Goal: Use online tool/utility: Utilize a website feature to perform a specific function

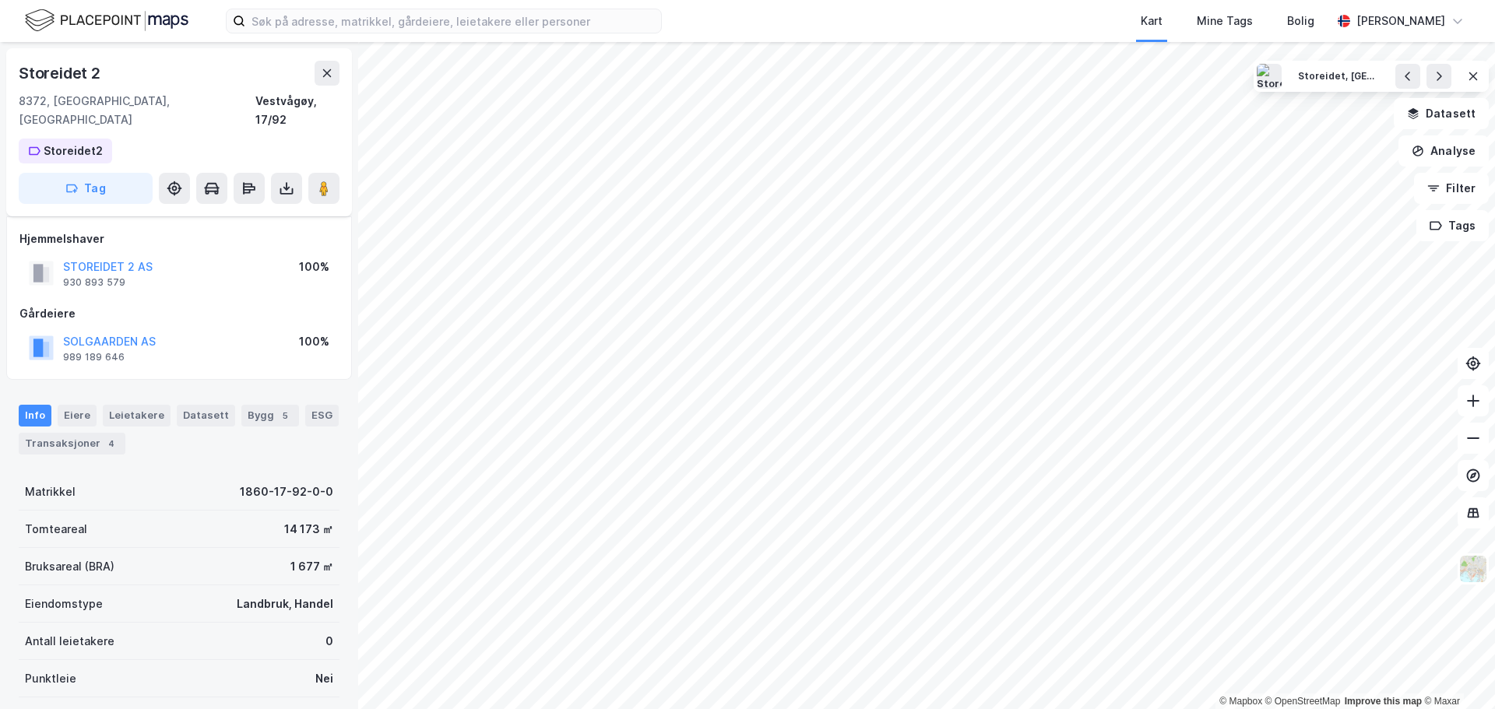
scroll to position [163, 0]
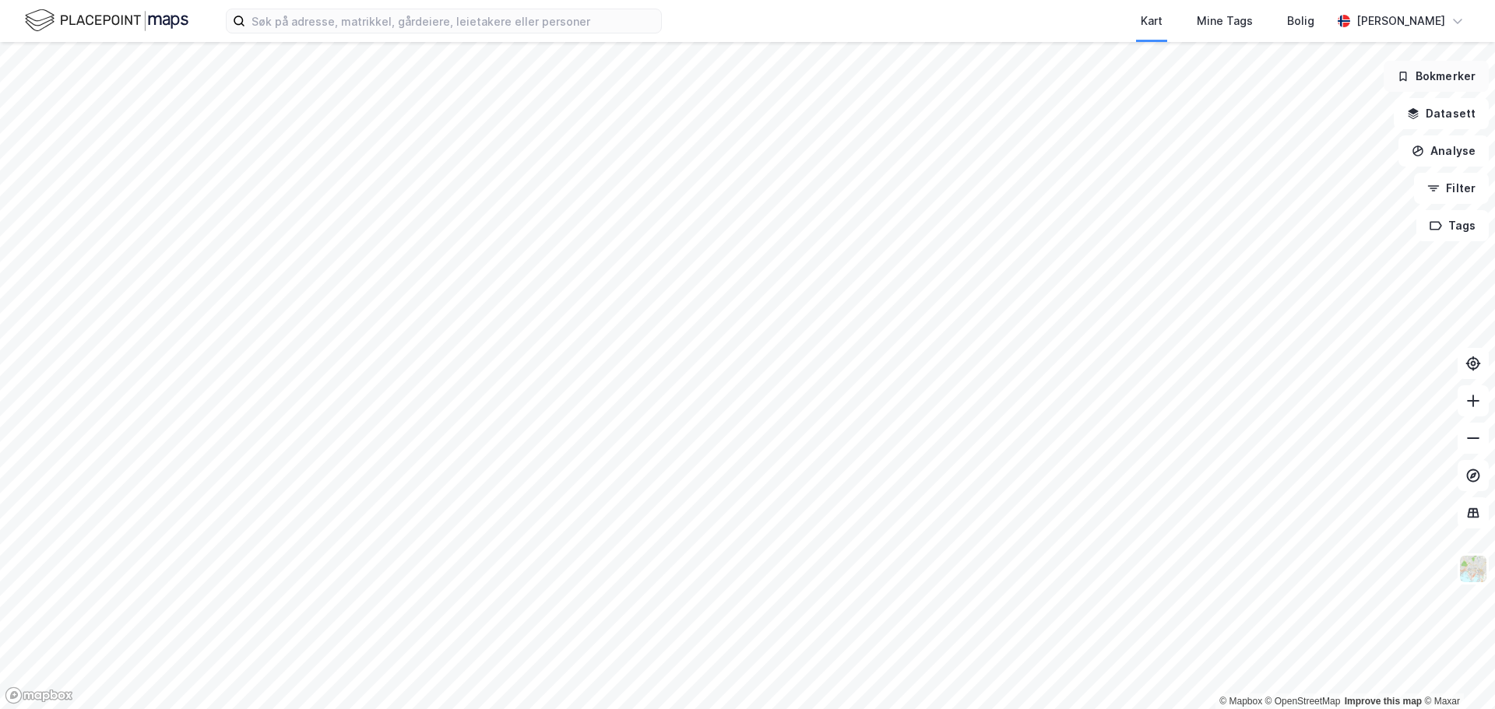
click at [1443, 83] on button "Bokmerker" at bounding box center [1435, 76] width 105 height 31
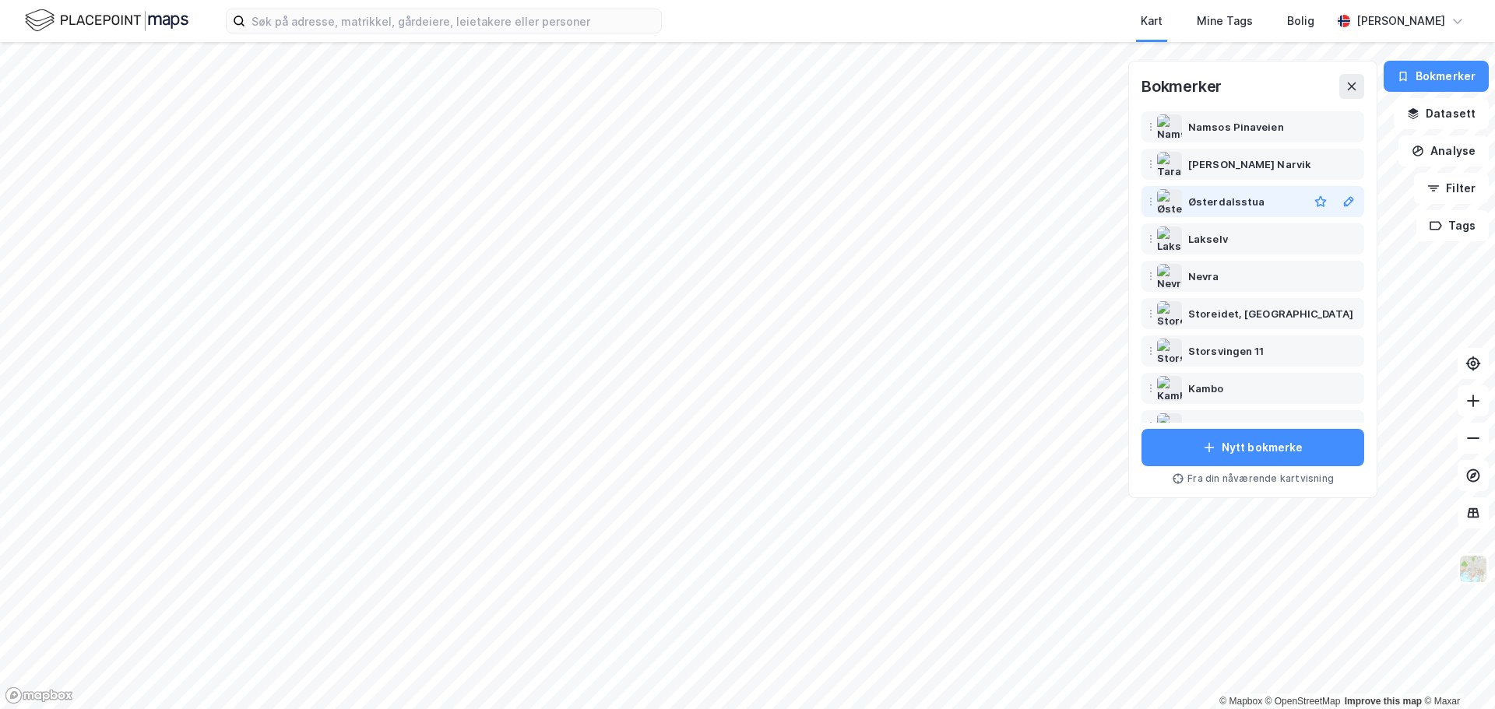
click at [1244, 192] on div "Østerdalsstua" at bounding box center [1252, 201] width 216 height 25
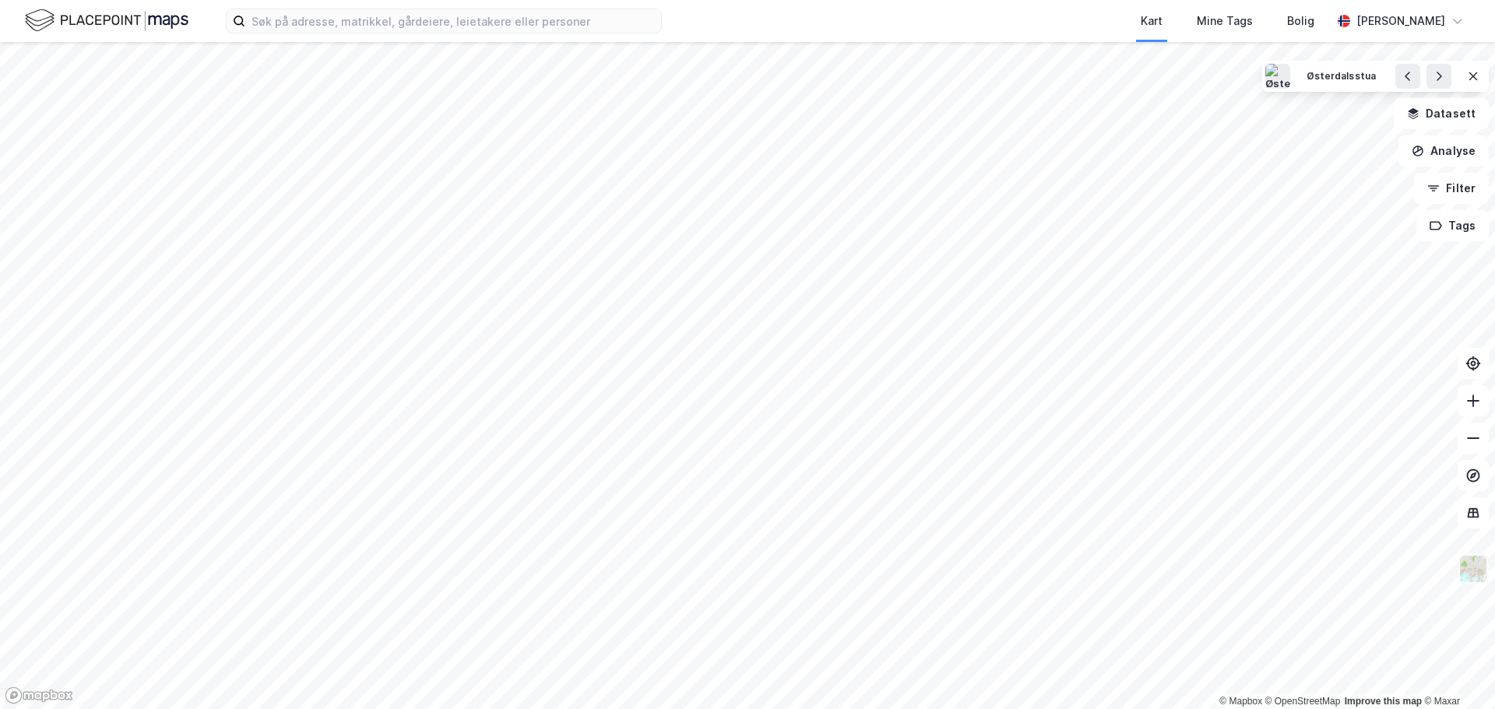
click at [1471, 578] on img at bounding box center [1473, 569] width 30 height 30
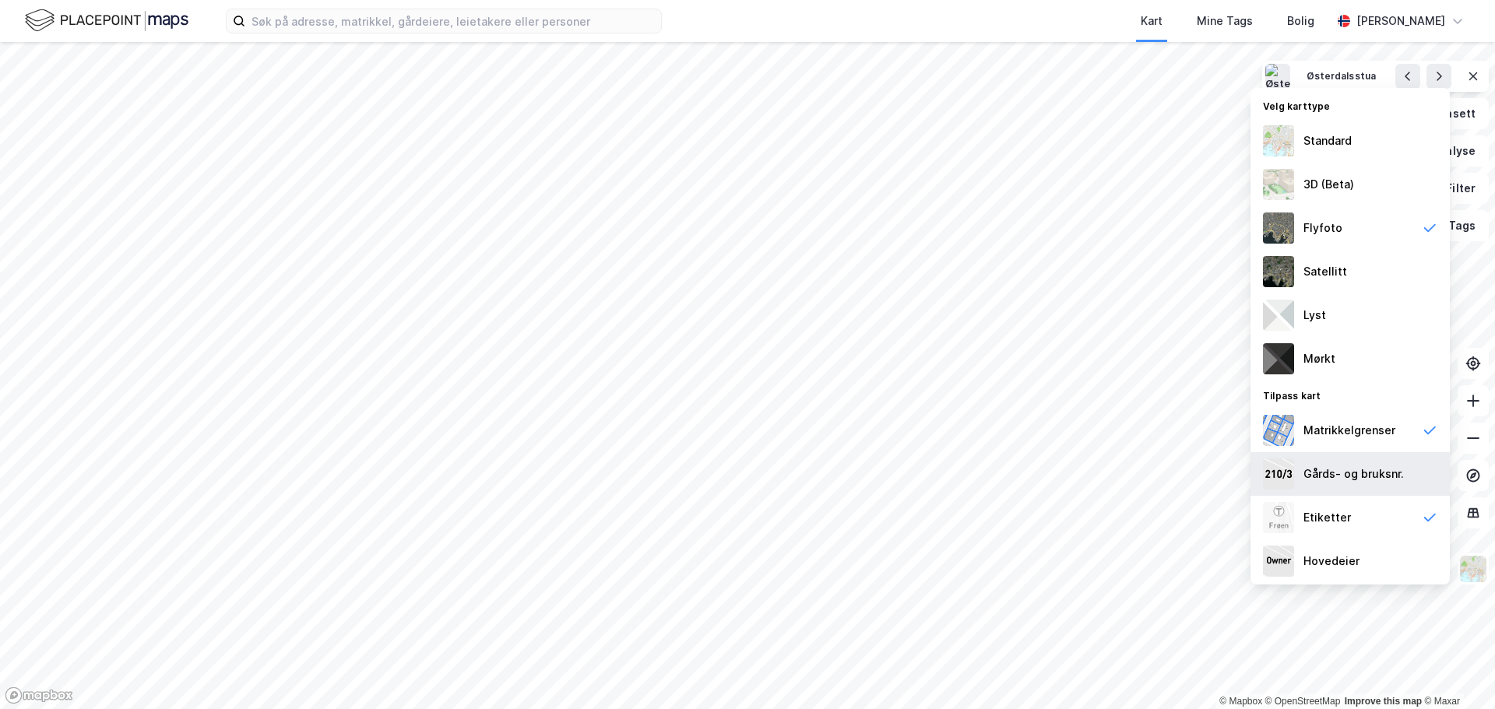
click at [1365, 466] on div "Gårds- og bruksnr." at bounding box center [1353, 474] width 100 height 19
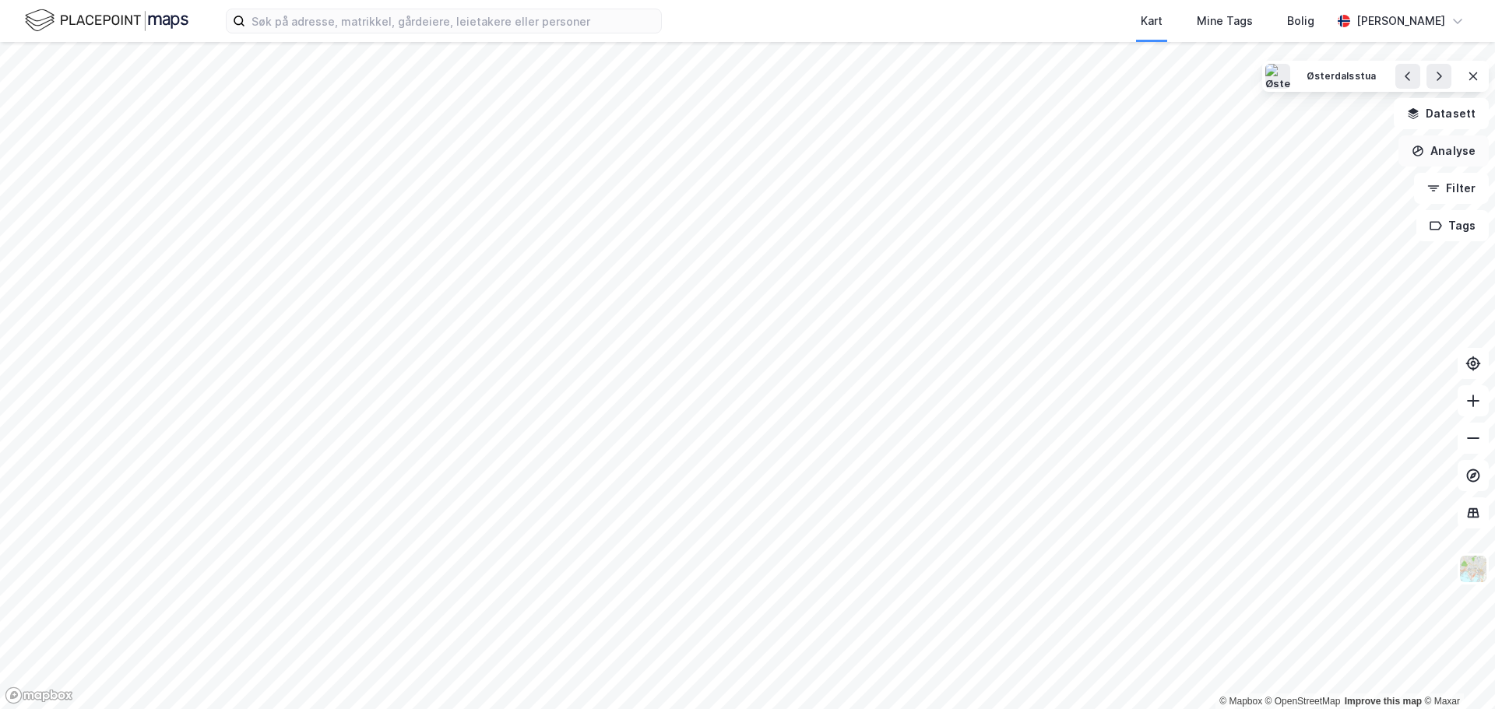
click at [1441, 149] on button "Analyse" at bounding box center [1443, 150] width 90 height 31
click at [1268, 154] on div "Mål avstand" at bounding box center [1307, 152] width 135 height 13
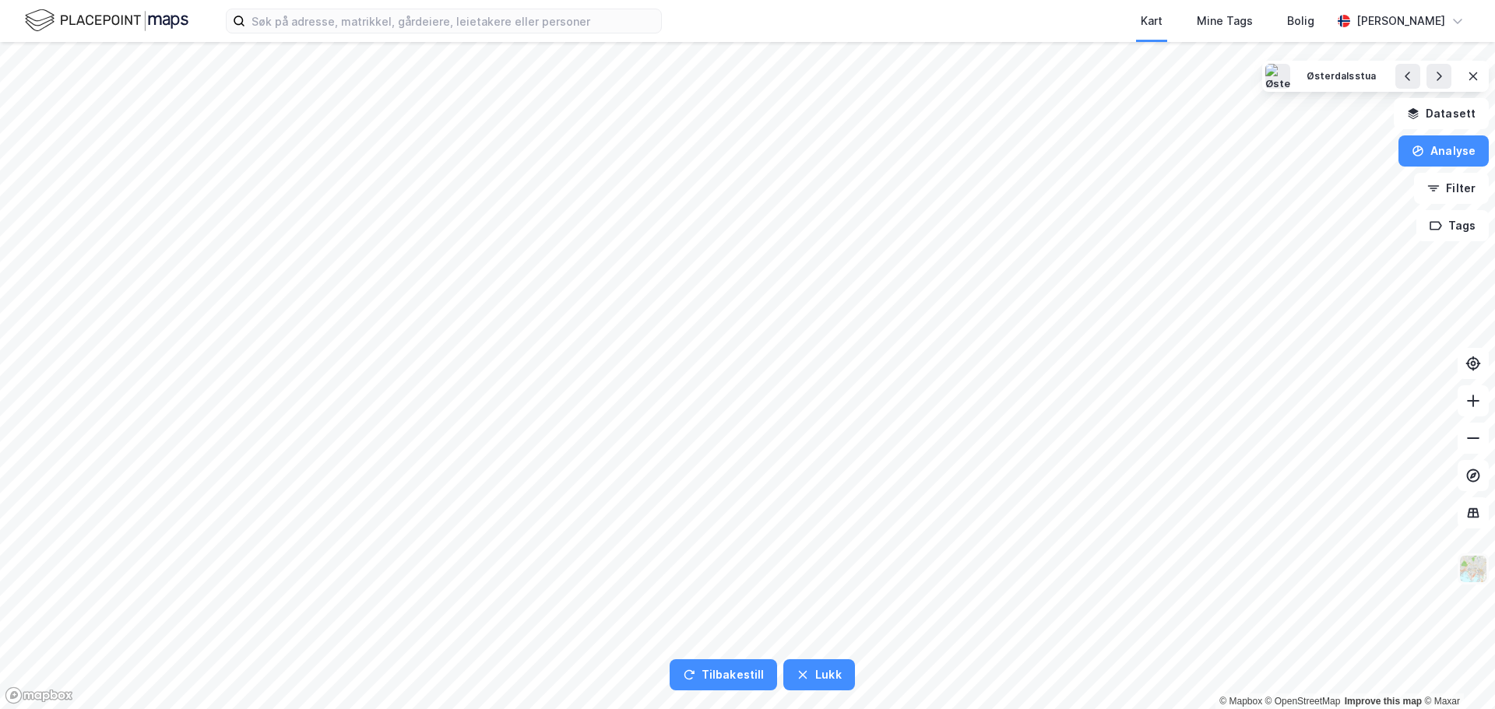
click at [1471, 568] on img at bounding box center [1473, 569] width 30 height 30
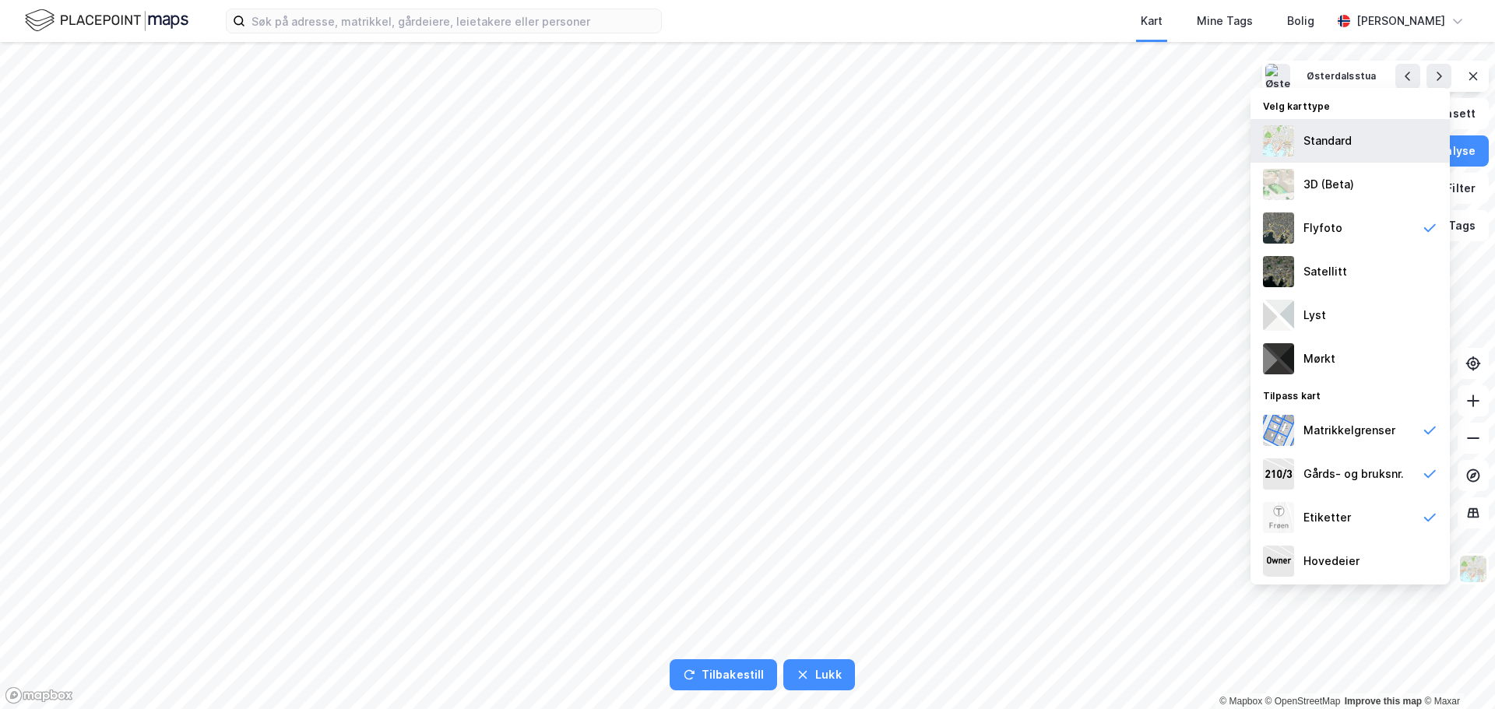
click at [1276, 149] on img at bounding box center [1278, 140] width 31 height 31
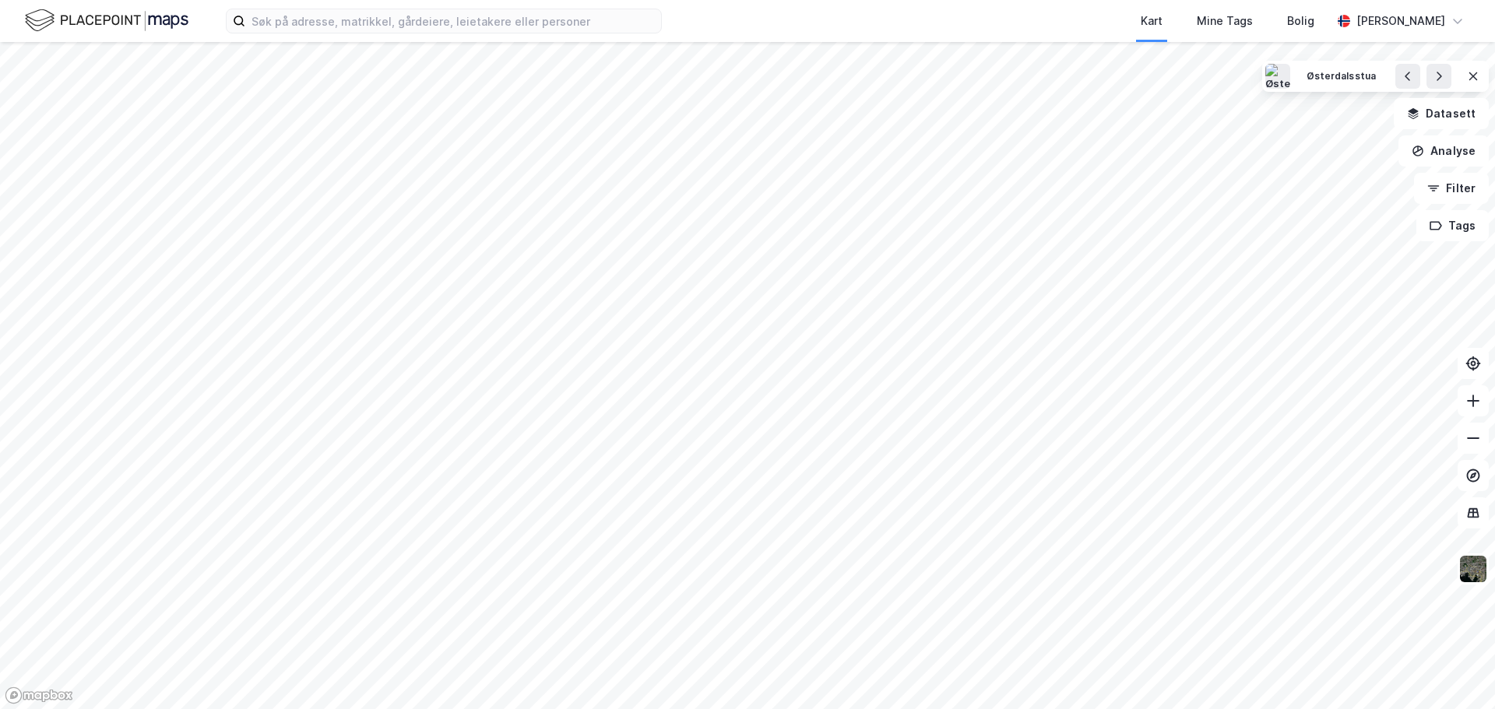
click at [866, 708] on html "Kart Mine Tags Bolig Otto K Blix Hulbak © Mapbox © OpenStreetMap Improve this m…" at bounding box center [747, 354] width 1495 height 709
